Goal: Transaction & Acquisition: Purchase product/service

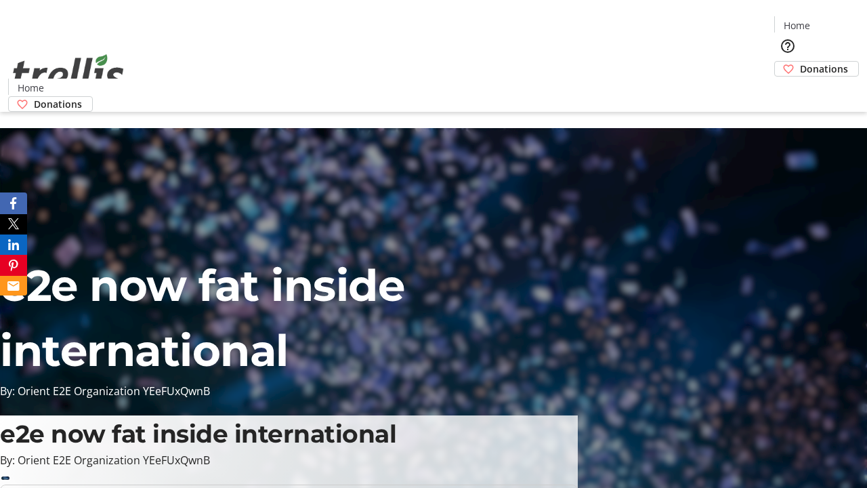
click at [800, 62] on span "Donations" at bounding box center [824, 69] width 48 height 14
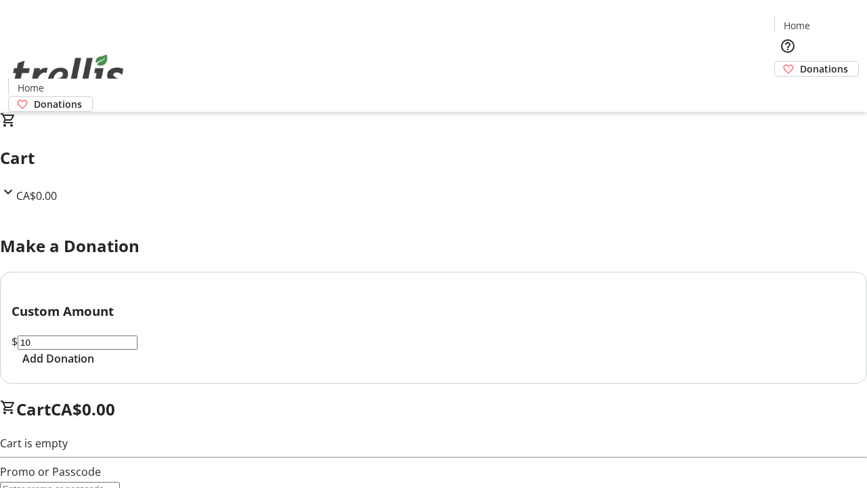
click at [94, 366] on span "Add Donation" at bounding box center [58, 358] width 72 height 16
